Goal: Task Accomplishment & Management: Manage account settings

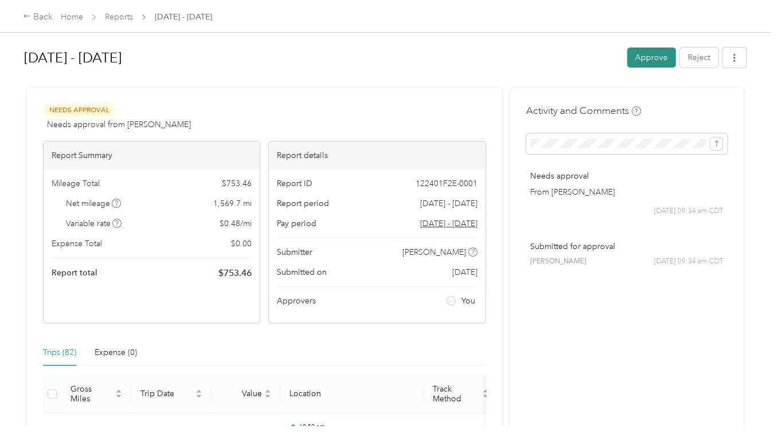
click at [641, 57] on button "Approve" at bounding box center [651, 58] width 49 height 20
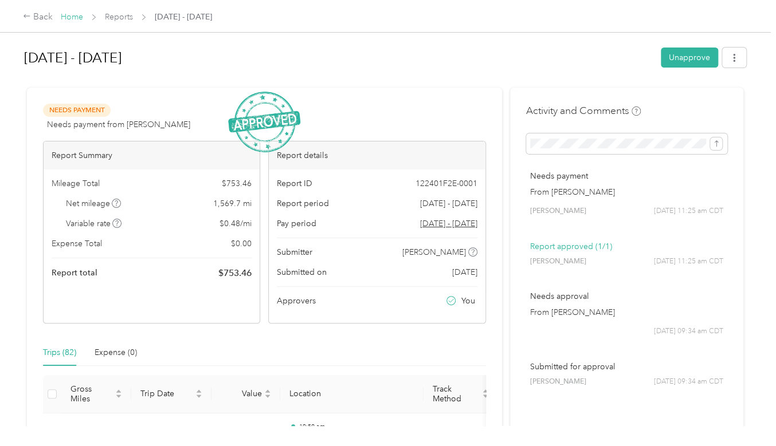
click at [76, 17] on link "Home" at bounding box center [72, 17] width 22 height 10
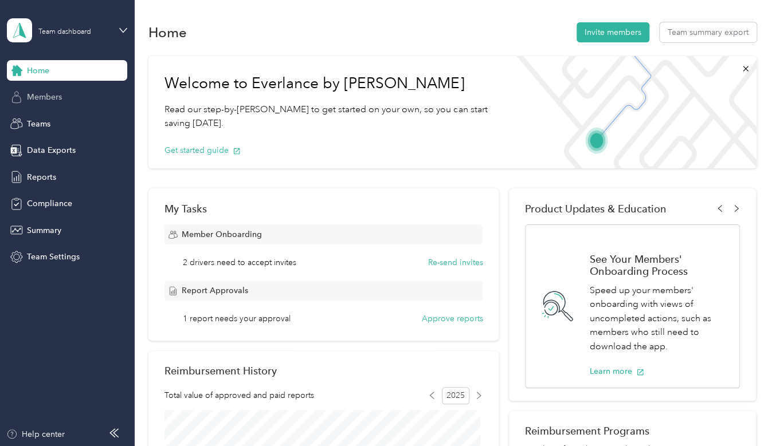
click at [53, 96] on span "Members" at bounding box center [44, 97] width 35 height 12
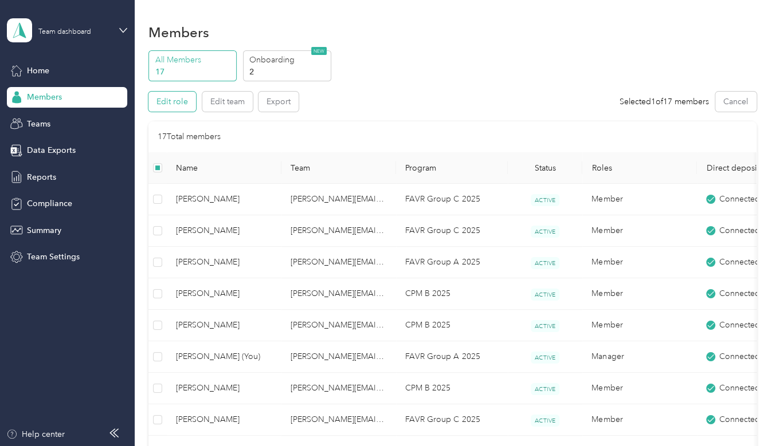
click at [170, 100] on button "Edit role" at bounding box center [172, 102] width 48 height 20
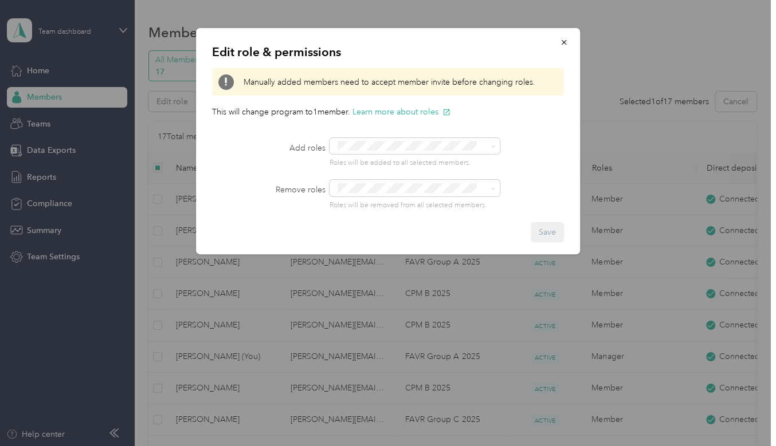
click at [529, 159] on p "Roles will be added to all selected members." at bounding box center [431, 163] width 205 height 10
click at [567, 38] on icon "button" at bounding box center [564, 42] width 8 height 8
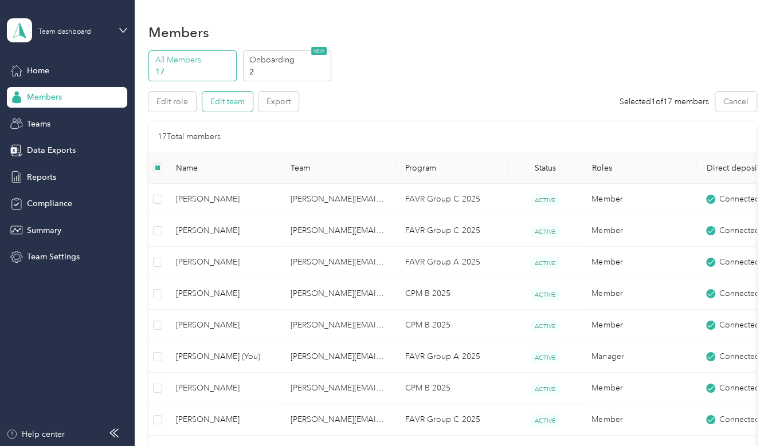
click at [228, 104] on button "Edit team" at bounding box center [227, 102] width 50 height 20
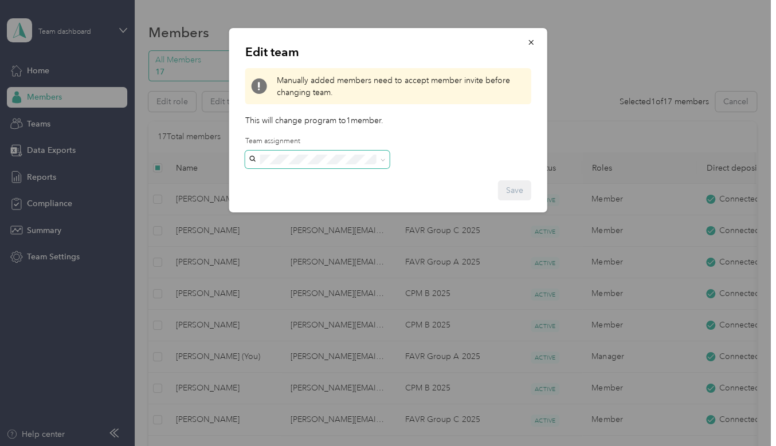
click at [384, 162] on icon at bounding box center [382, 160] width 5 height 5
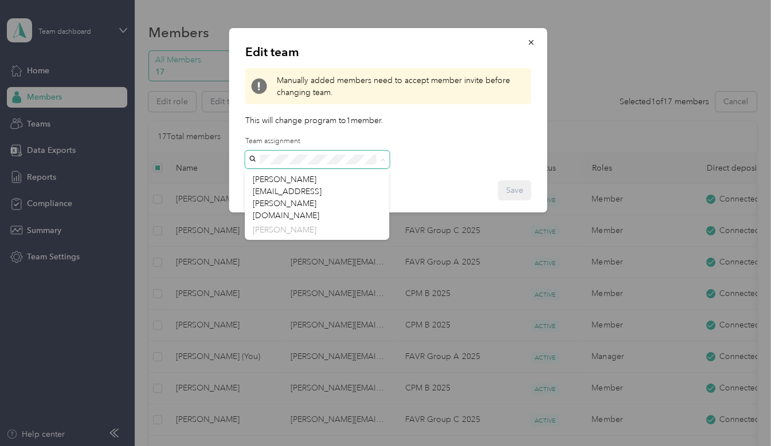
click at [433, 150] on div "Edit team Manually added members need to accept member invite before changing t…" at bounding box center [388, 120] width 318 height 184
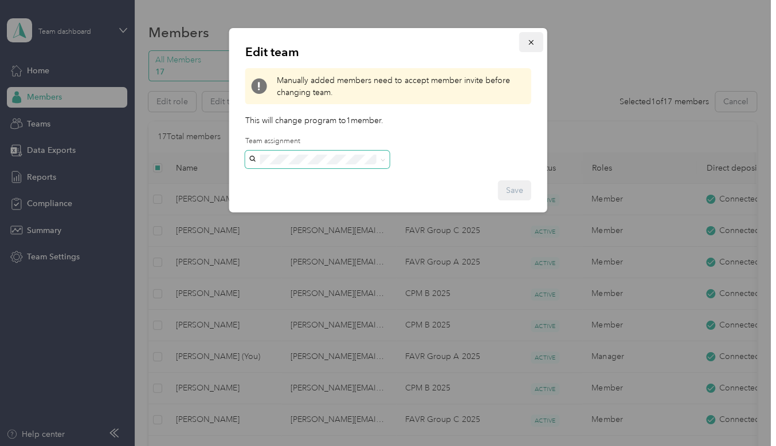
click at [534, 41] on icon "button" at bounding box center [531, 42] width 8 height 8
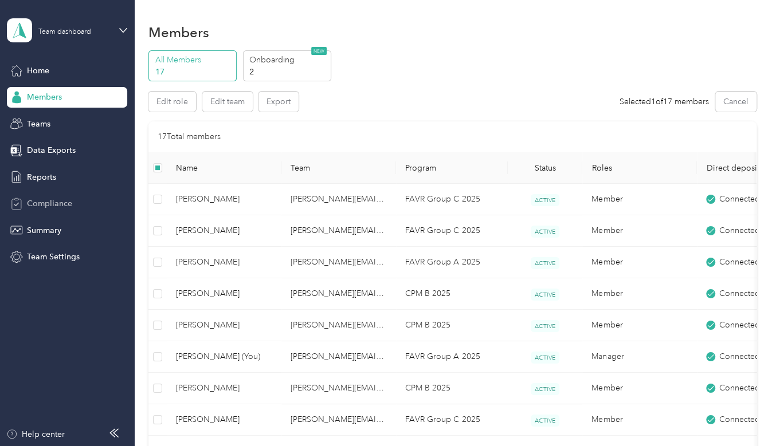
click at [55, 208] on span "Compliance" at bounding box center [49, 204] width 45 height 12
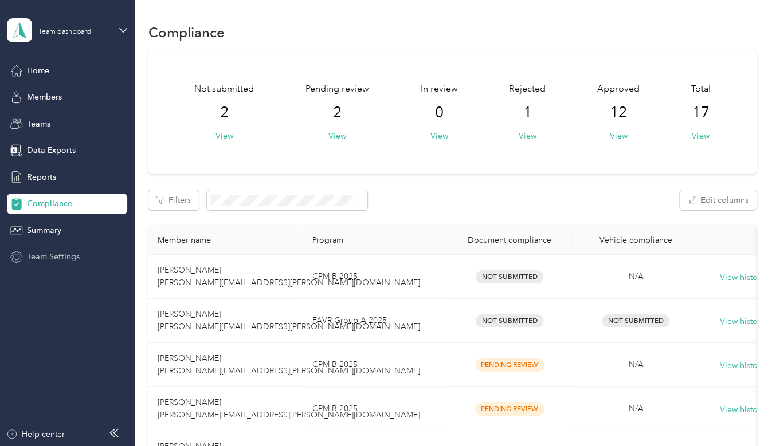
click at [60, 256] on span "Team Settings" at bounding box center [53, 257] width 53 height 12
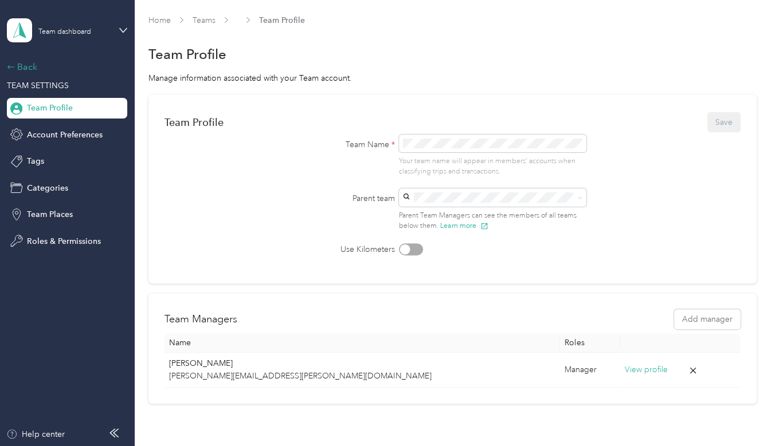
click at [24, 68] on div "Back" at bounding box center [64, 67] width 115 height 14
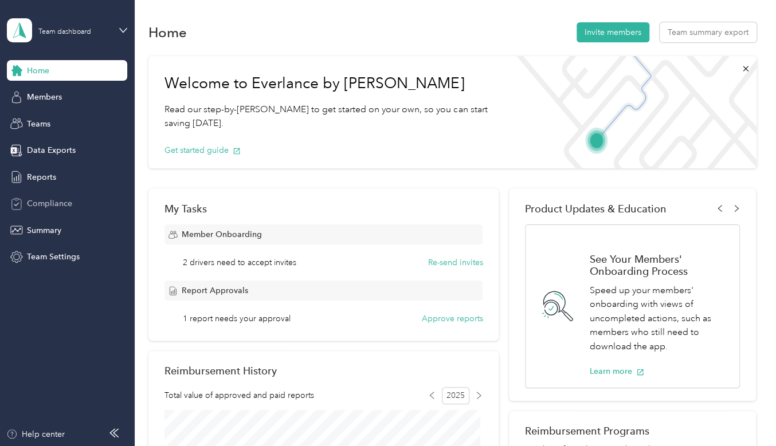
click at [54, 205] on span "Compliance" at bounding box center [49, 204] width 45 height 12
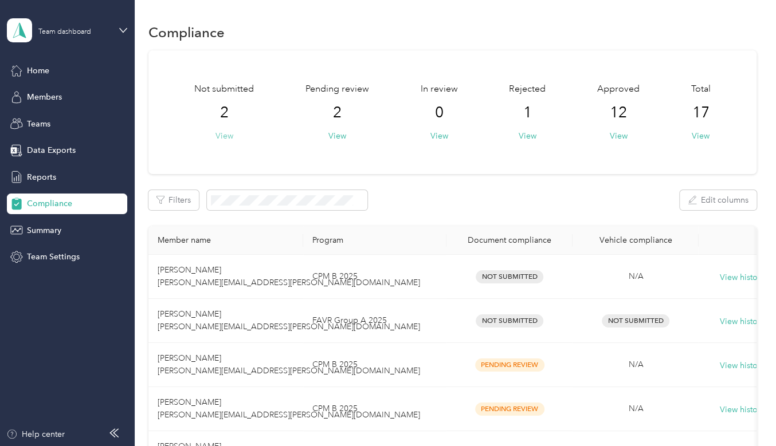
click at [223, 135] on button "View" at bounding box center [224, 136] width 18 height 12
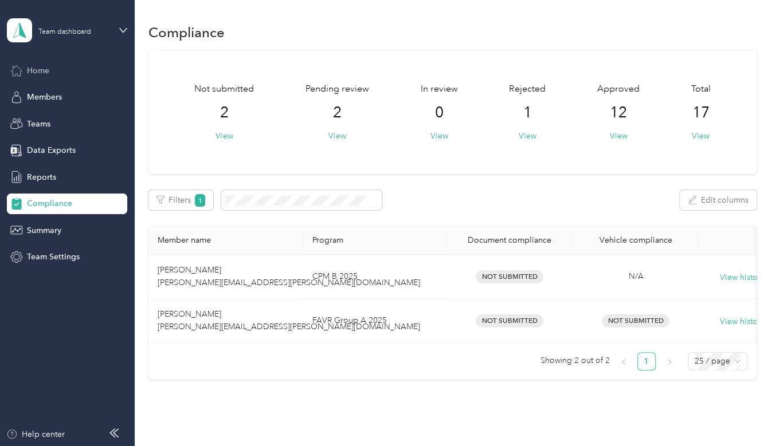
click at [39, 70] on span "Home" at bounding box center [38, 71] width 22 height 12
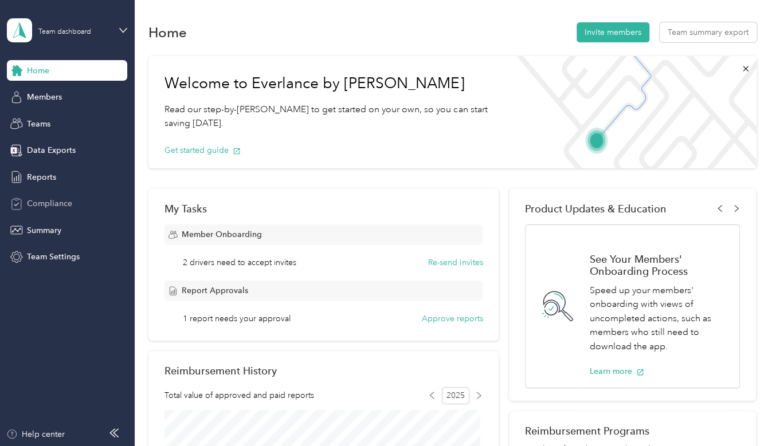
click at [47, 206] on span "Compliance" at bounding box center [49, 204] width 45 height 12
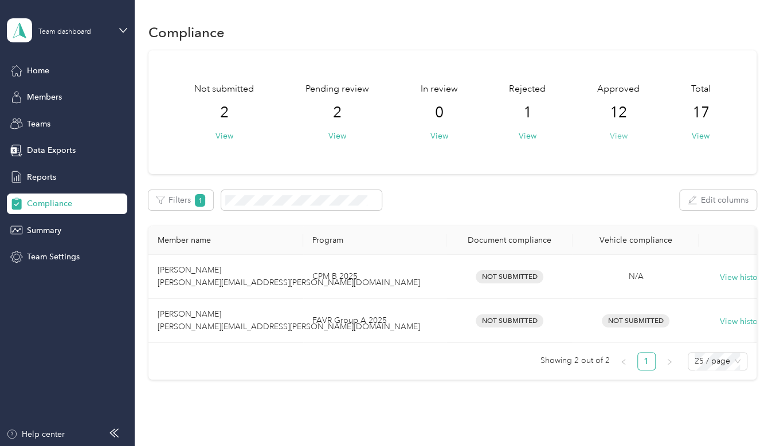
click at [615, 134] on button "View" at bounding box center [618, 136] width 18 height 12
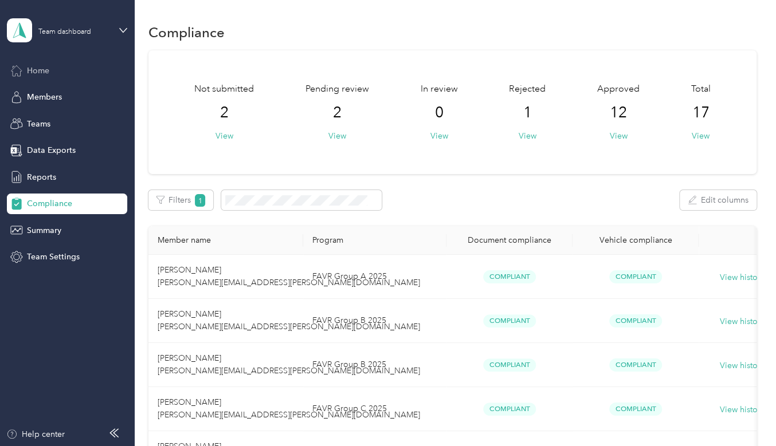
click at [40, 68] on span "Home" at bounding box center [38, 71] width 22 height 12
